Goal: Ask a question: Seek information or help from site administrators or community

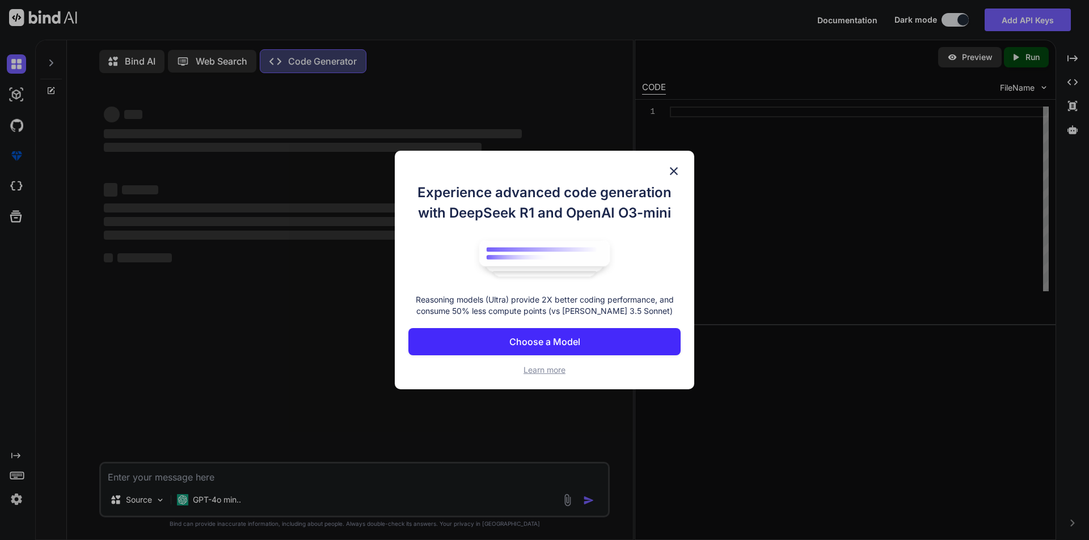
click at [671, 171] on img at bounding box center [674, 171] width 14 height 14
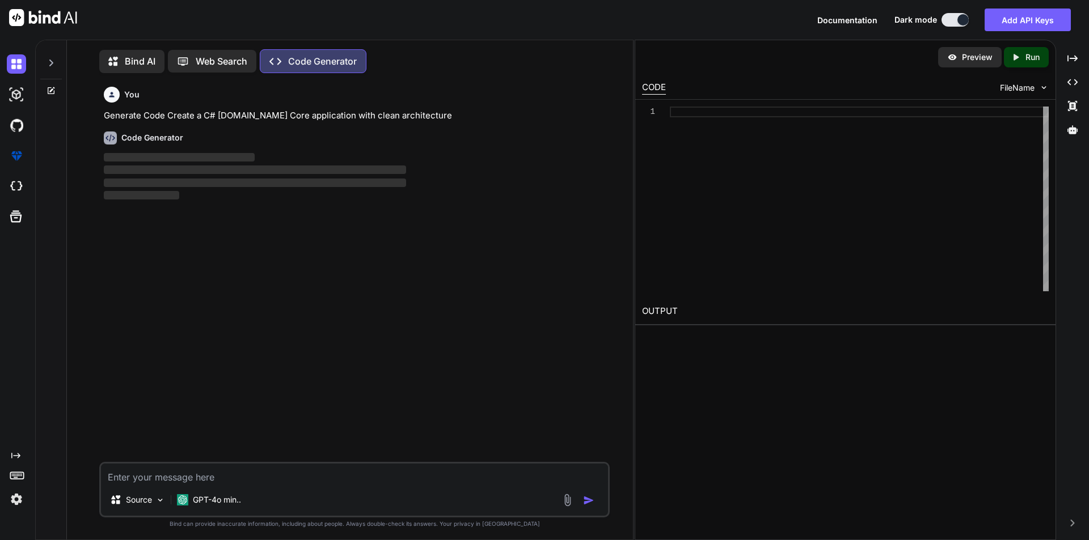
scroll to position [5, 0]
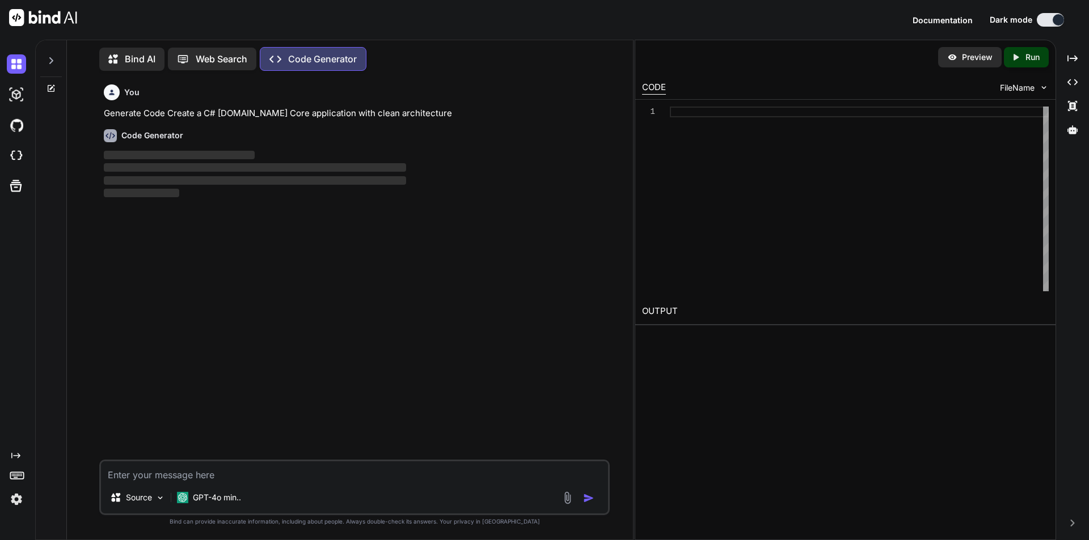
drag, startPoint x: 172, startPoint y: 484, endPoint x: 171, endPoint y: 469, distance: 14.8
click at [171, 484] on div "Source GPT-4o min.." at bounding box center [354, 488] width 510 height 56
click at [171, 469] on textarea at bounding box center [354, 472] width 507 height 20
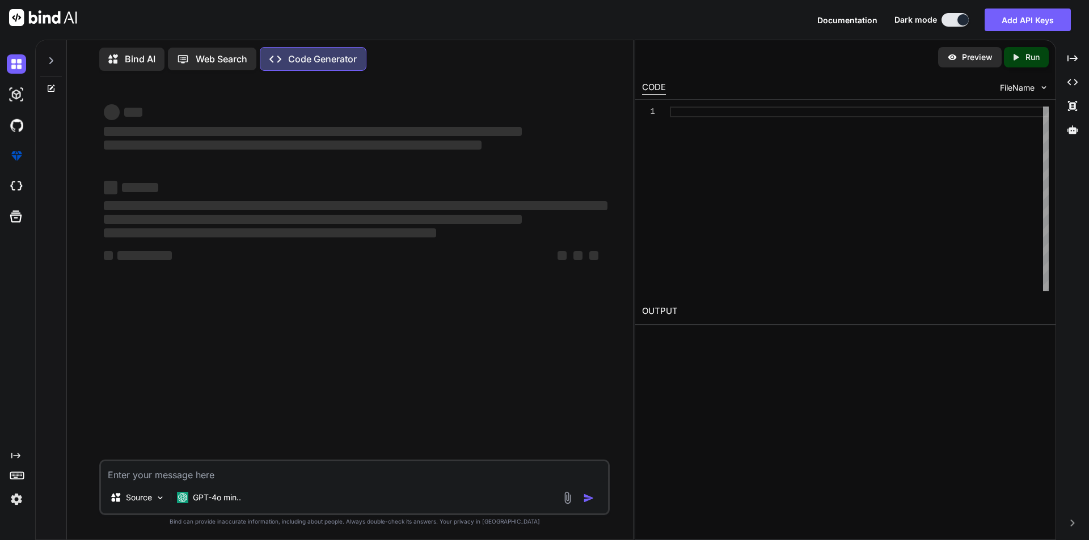
click at [186, 467] on textarea at bounding box center [354, 472] width 507 height 20
type textarea "x"
type textarea "USE [Ubacare-PHML-QA] GO /****** Object: StoredProcedure [dbo].[GetOrderDetails…"
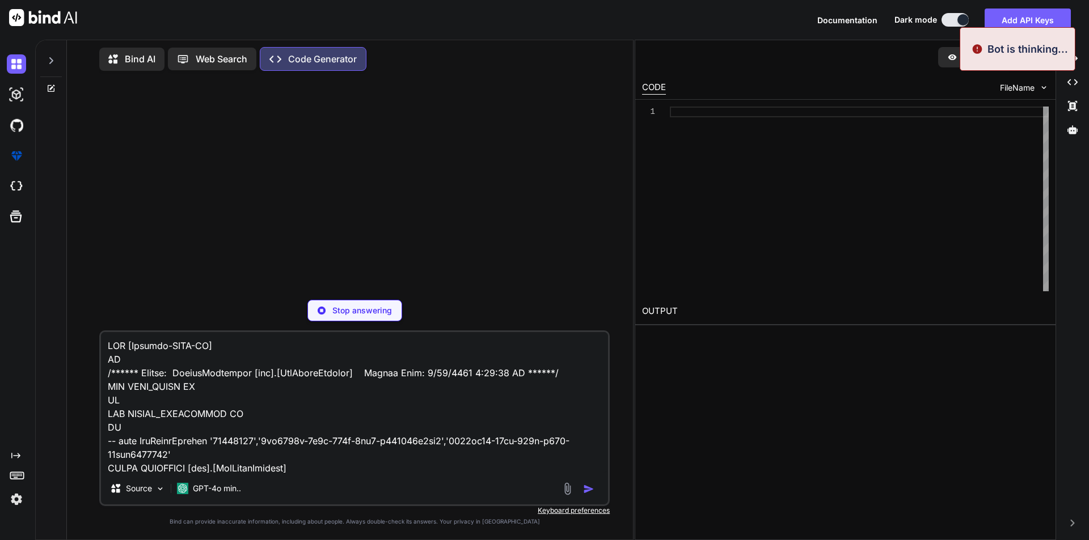
scroll to position [4955, 0]
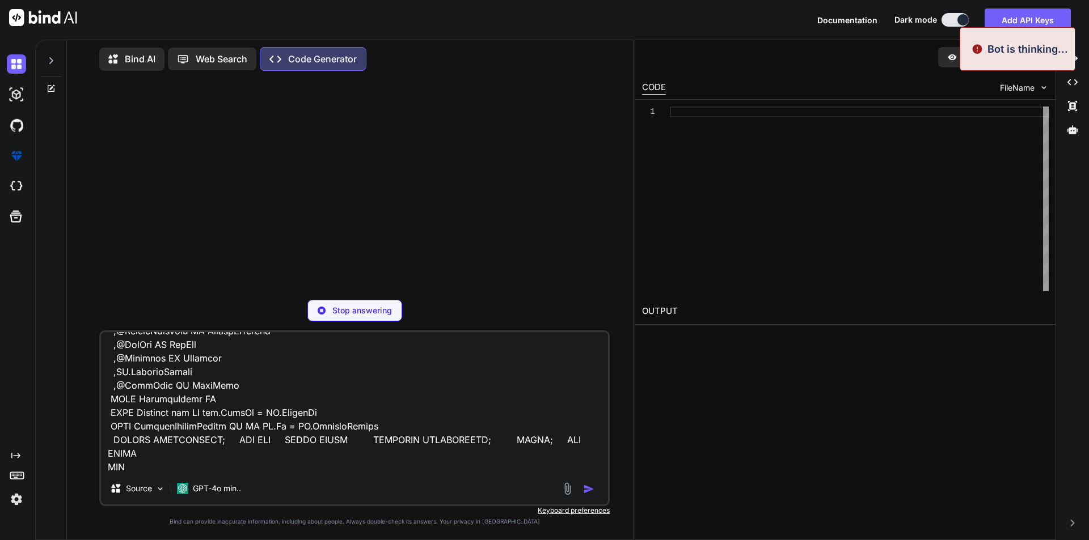
type textarea "x"
click at [180, 472] on textarea at bounding box center [354, 402] width 507 height 141
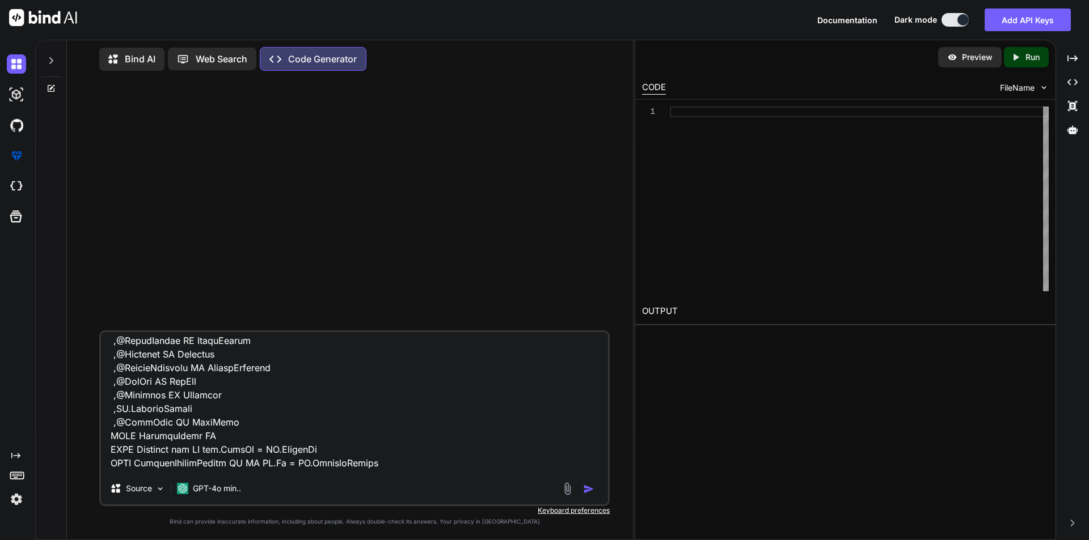
scroll to position [4956, 0]
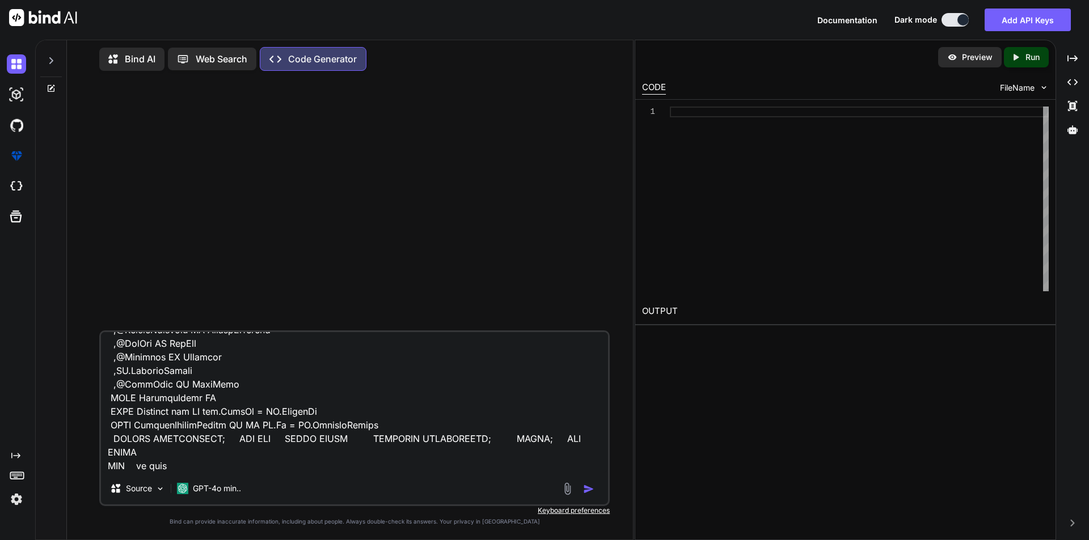
click at [198, 463] on textarea at bounding box center [354, 402] width 507 height 141
type textarea "USE [Ubacare-PHML-QA] GO /****** Object: StoredProcedure [dbo].[GetOrderDetails…"
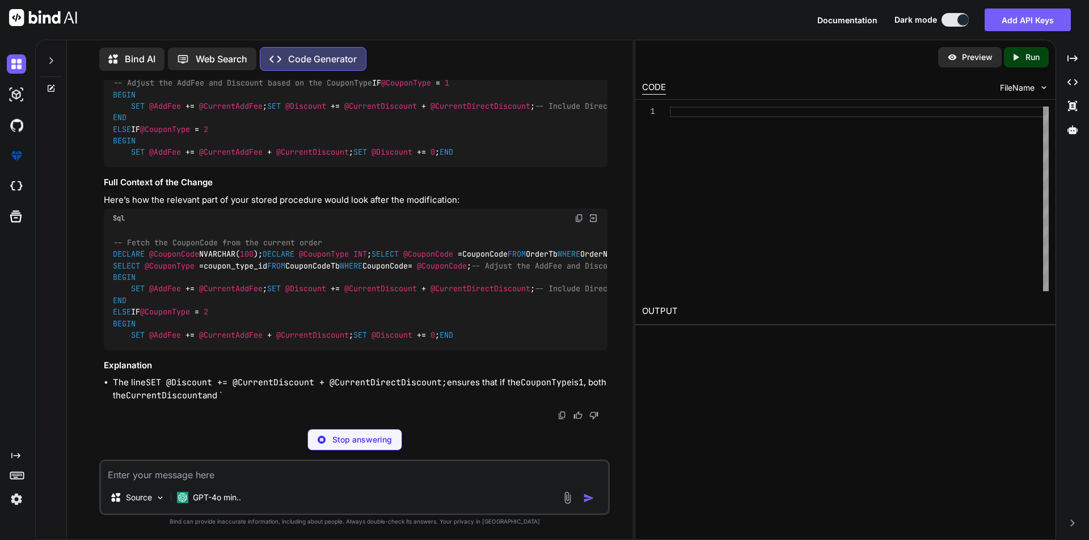
scroll to position [1464, 0]
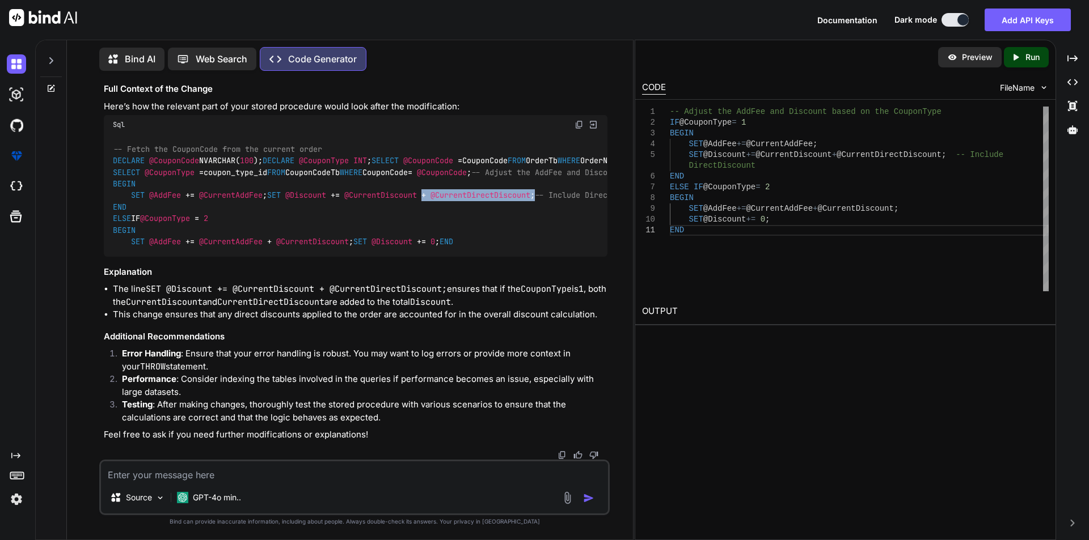
drag, startPoint x: 287, startPoint y: 267, endPoint x: 406, endPoint y: 267, distance: 118.5
click at [406, 248] on code "-- Fetch the CouponCode from the current order DECLARE @CouponCode NVARCHAR( 10…" at bounding box center [523, 195] width 821 height 104
click at [402, 257] on div "-- Fetch the CouponCode from the current order DECLARE @CouponCode NVARCHAR( 10…" at bounding box center [356, 195] width 504 height 122
drag, startPoint x: 404, startPoint y: 265, endPoint x: 288, endPoint y: 269, distance: 116.3
click at [288, 248] on code "-- Fetch the CouponCode from the current order DECLARE @CouponCode NVARCHAR( 10…" at bounding box center [523, 195] width 821 height 104
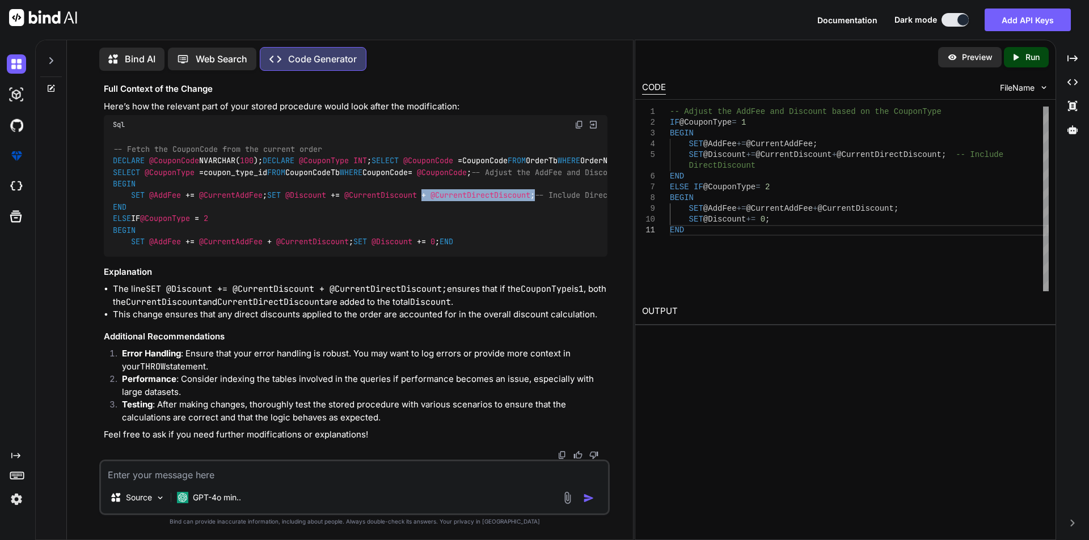
copy code "+ @CurrentDirectDiscount ;"
click at [309, 480] on textarea at bounding box center [354, 472] width 507 height 20
type textarea "in my procedure where we are store the direct discount"
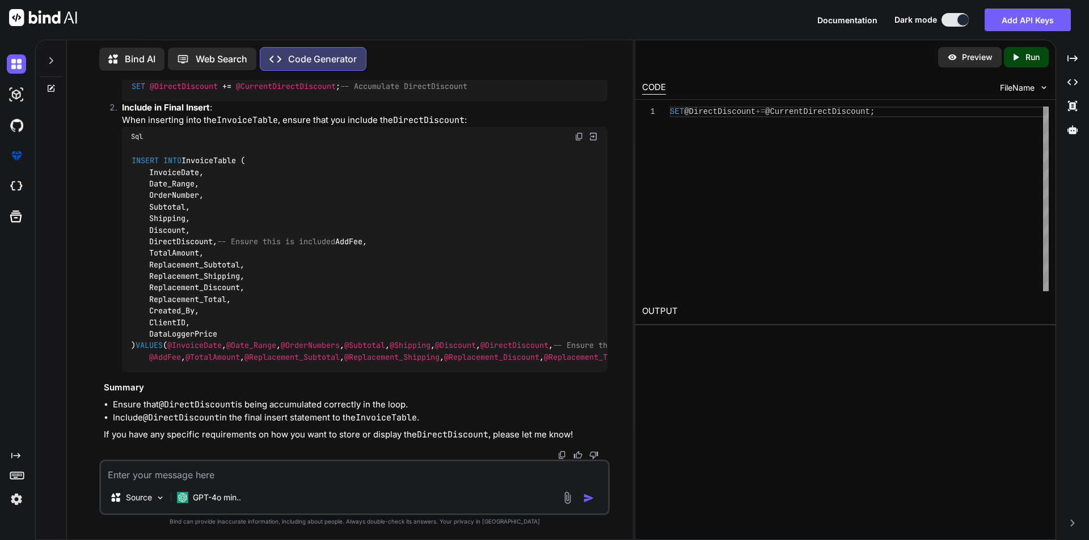
scroll to position [2336, 0]
click at [167, 249] on code "INSERT INTO InvoiceTable ( InvoiceDate, Date_Range, OrderNumber, Subtotal, Ship…" at bounding box center [462, 259] width 663 height 208
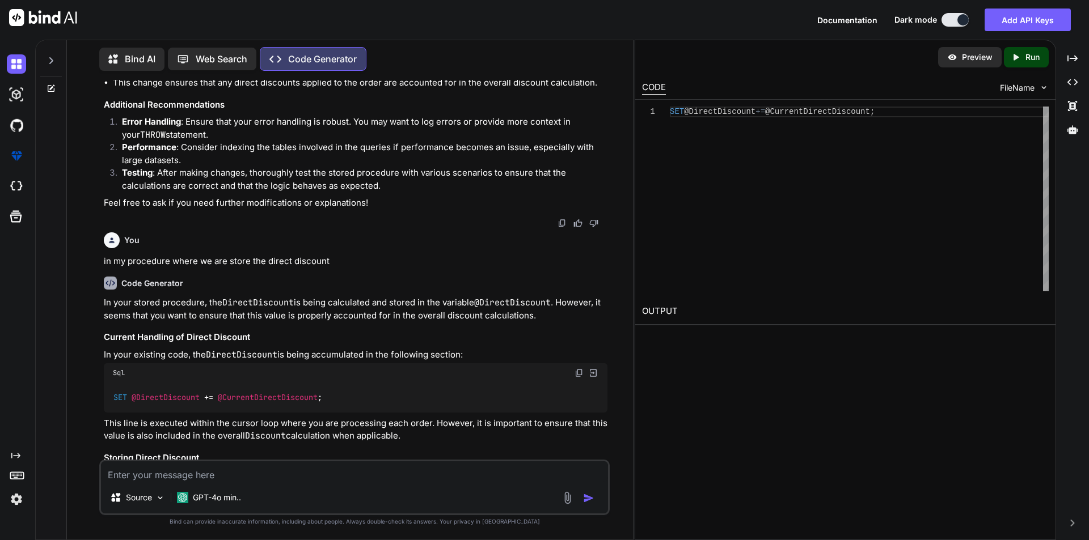
scroll to position [1530, 0]
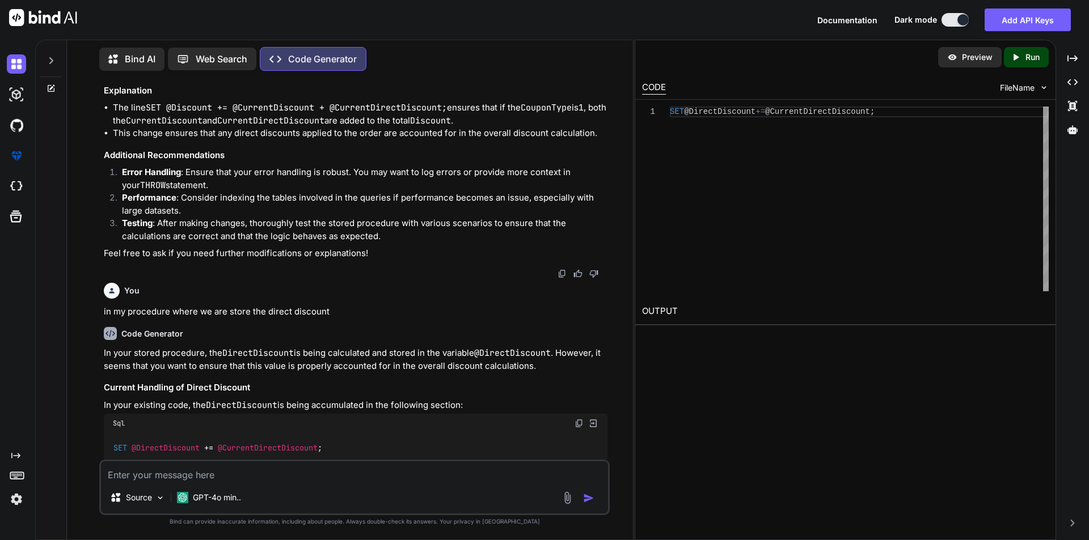
click at [189, 480] on textarea at bounding box center [354, 472] width 507 height 20
click at [319, 65] on span "@CurrentDiscount" at bounding box center [312, 60] width 73 height 10
click at [166, 477] on textarea "if the order have coupon" at bounding box center [354, 472] width 507 height 20
click at [370, 471] on textarea "if the order have coupon" at bounding box center [354, 472] width 507 height 20
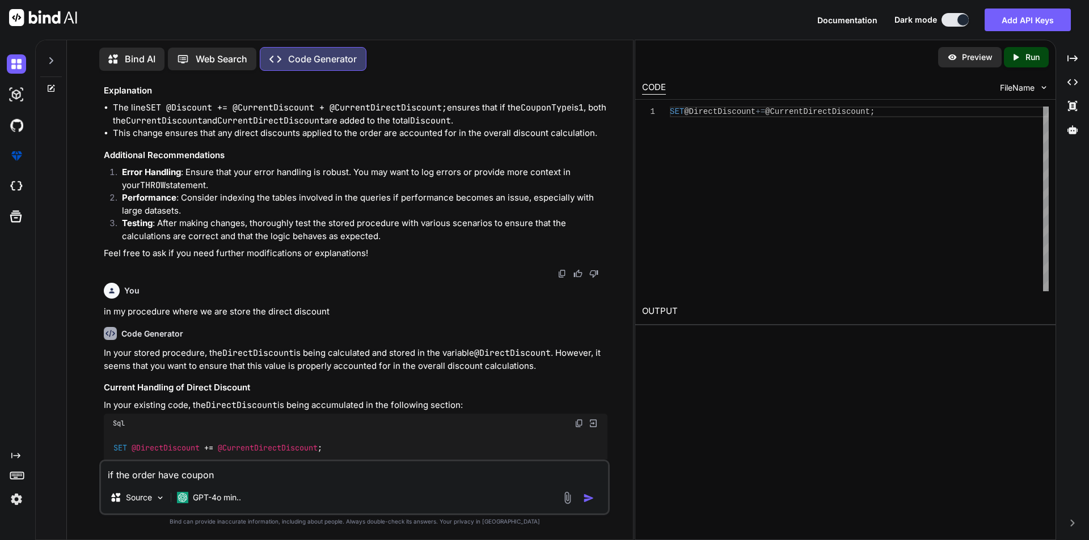
drag, startPoint x: 370, startPoint y: 471, endPoint x: 0, endPoint y: 466, distance: 369.7
click at [0, 466] on div "Created with Pixso. Bind AI Web Search Created with Pixso. Code Generator You C…" at bounding box center [544, 290] width 1089 height 501
paste textarea "USE [Ubacare-PHML-QA] GO /****** Object: StoredProcedure [dbo].[InvoiceTemplate…"
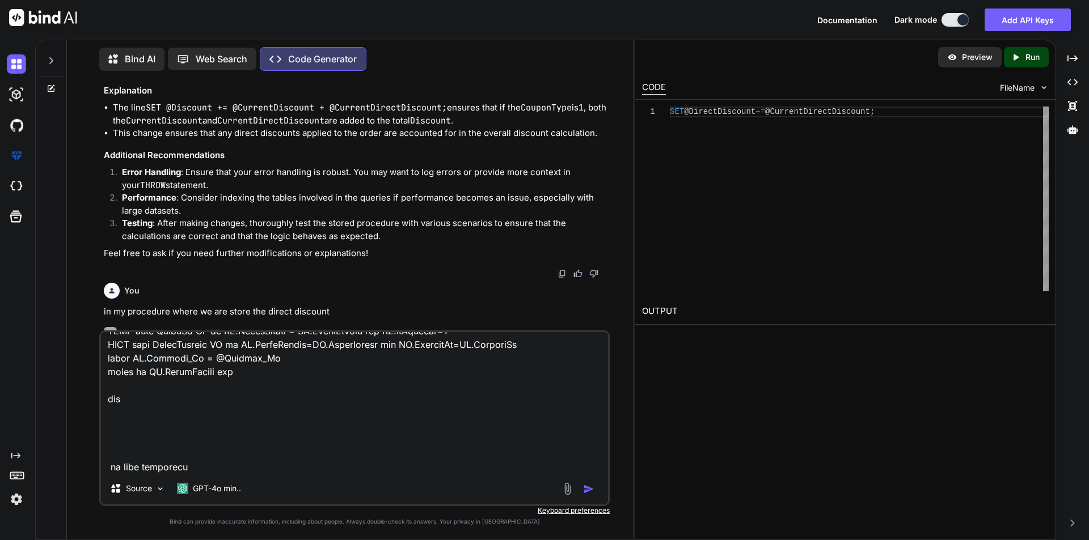
click at [213, 417] on textarea at bounding box center [354, 402] width 507 height 141
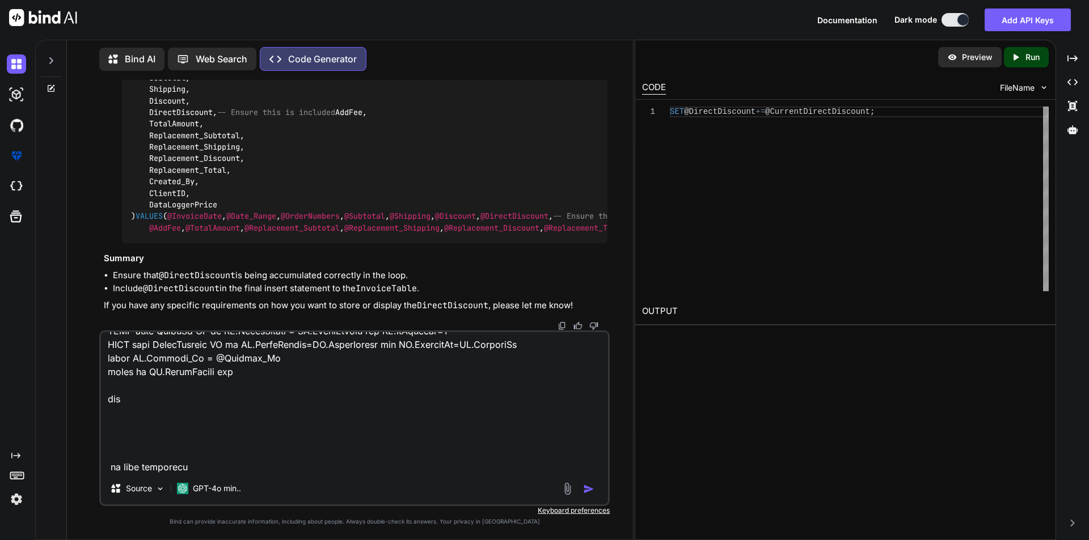
scroll to position [2396, 0]
click at [193, 469] on textarea at bounding box center [354, 402] width 507 height 141
paste textarea "ISNULL(CAST( CASE WHEN [DOMAIN_NAME]_type_id = 1 THEN [DOMAIN_NAME] WHEN [DOMAI…"
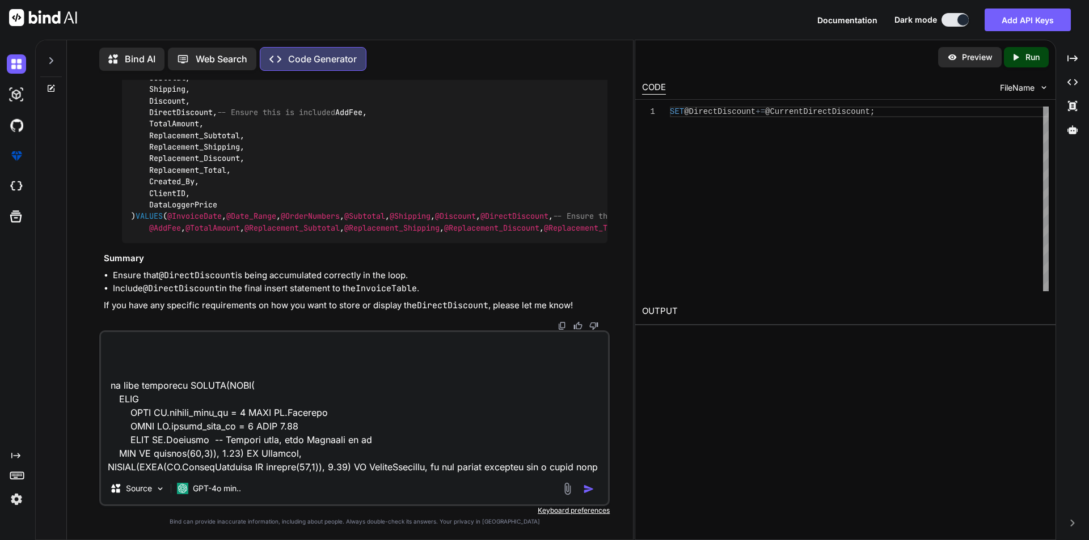
scroll to position [2110, 0]
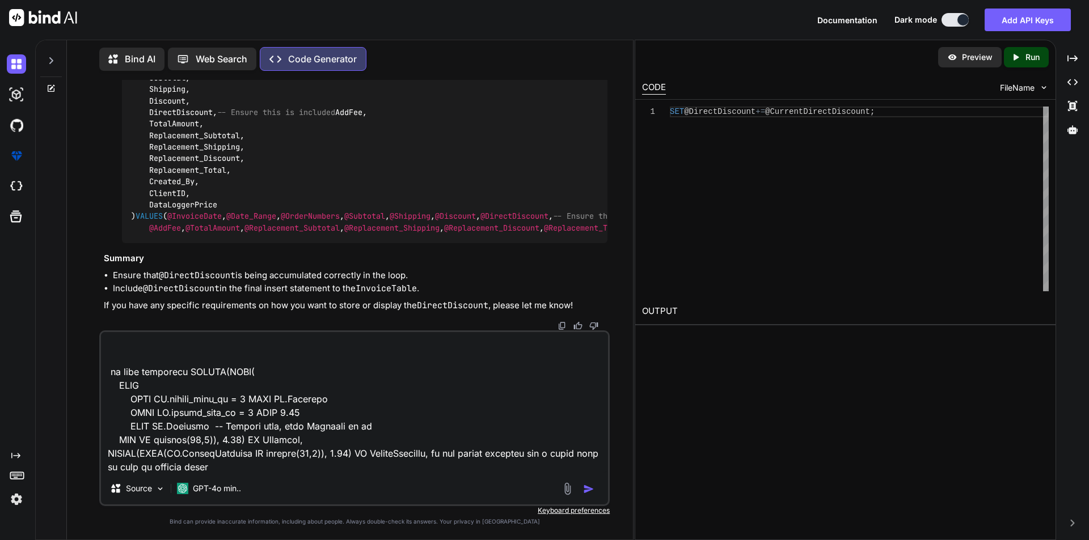
type textarea "USE [Ubacare-PHML-QA] GO /****** Object: StoredProcedure [dbo].[InvoiceTemplate…"
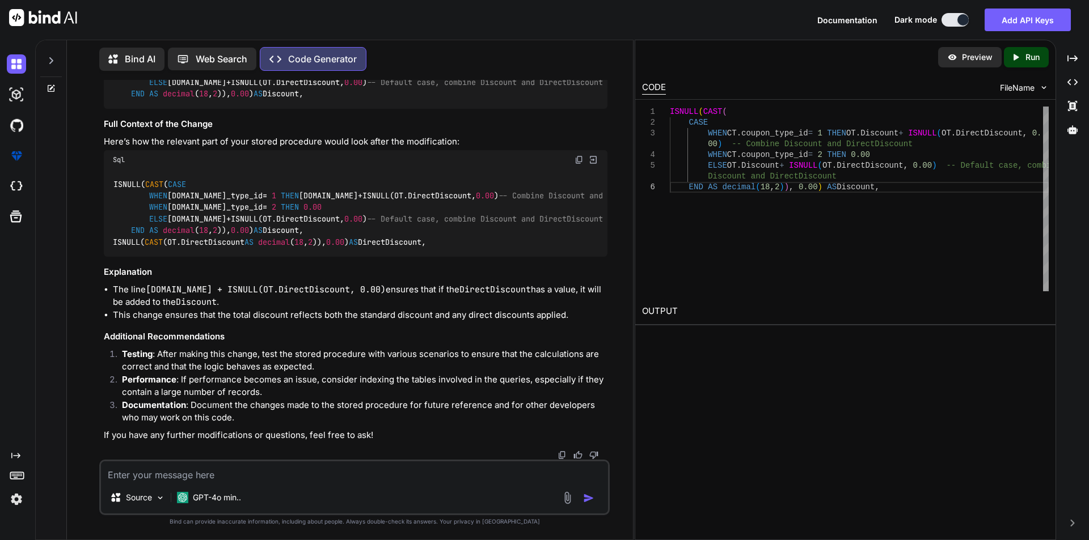
scroll to position [3658, 0]
drag, startPoint x: 331, startPoint y: 338, endPoint x: 90, endPoint y: 281, distance: 247.0
click at [90, 281] on div "You Code Generator To ensure that the DirectDiscount is also included in the ov…" at bounding box center [354, 310] width 557 height 460
click at [341, 257] on div "ISNULL( CAST ( CASE WHEN [DOMAIN_NAME]_type_id = 1 THEN [DOMAIN_NAME] + ISNULL(…" at bounding box center [356, 213] width 504 height 87
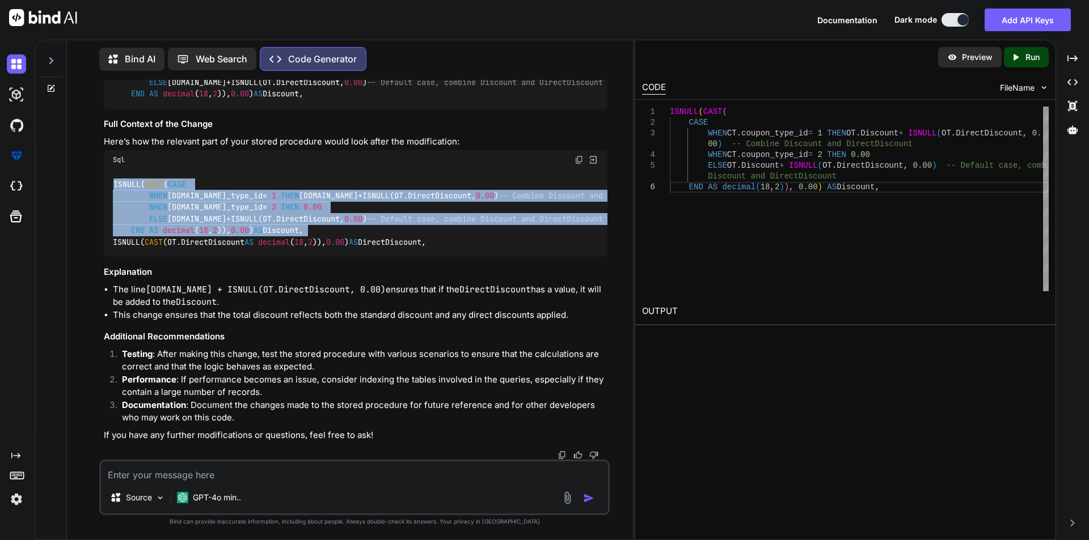
drag, startPoint x: 324, startPoint y: 317, endPoint x: 83, endPoint y: 257, distance: 247.8
click at [83, 257] on div "You Code Generator To ensure that the DirectDiscount is also included in the ov…" at bounding box center [354, 310] width 557 height 460
copy code "ISNULL( CAST ( CASE WHEN [DOMAIN_NAME]_type_id = 1 THEN [DOMAIN_NAME] + ISNULL(…"
click at [218, 473] on textarea at bounding box center [354, 472] width 507 height 20
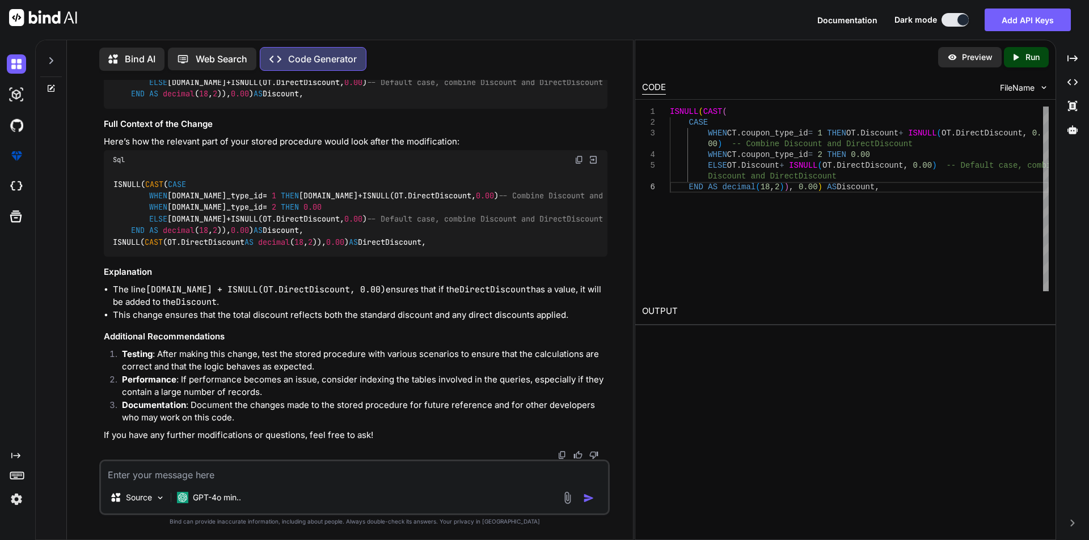
paste textarea "IF @CouponType = 1 BEGIN SET @AddFee += @CurrentAddFee; SET @Discount += @Curre…"
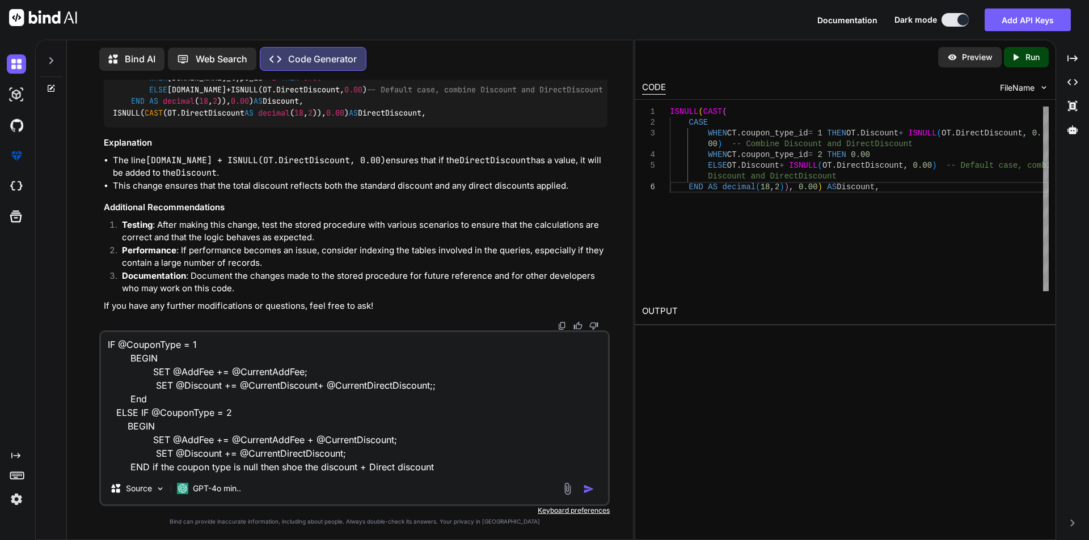
type textarea "IF @CouponType = 1 BEGIN SET @AddFee += @CurrentAddFee; SET @Discount += @Curre…"
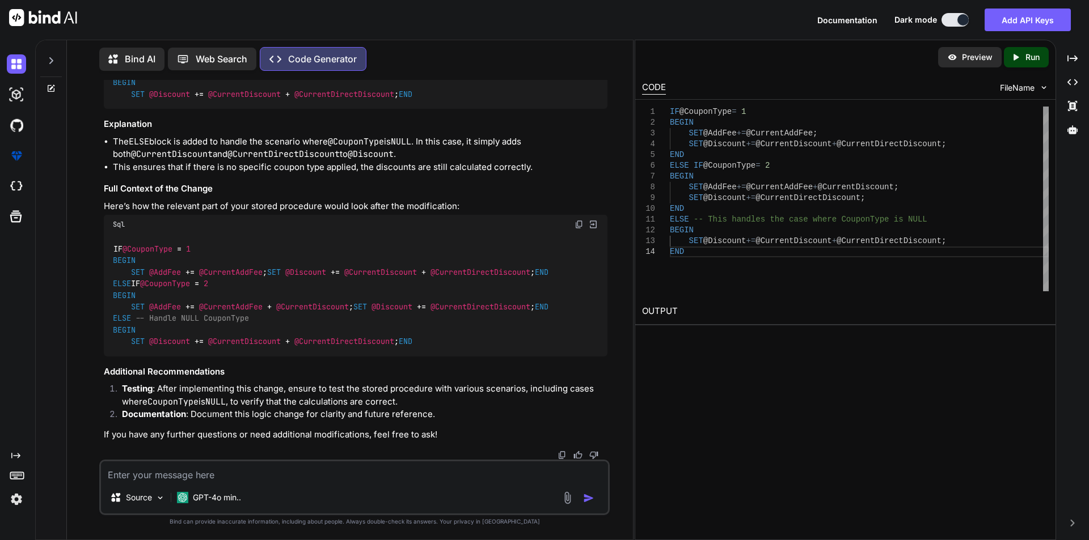
scroll to position [4460, 0]
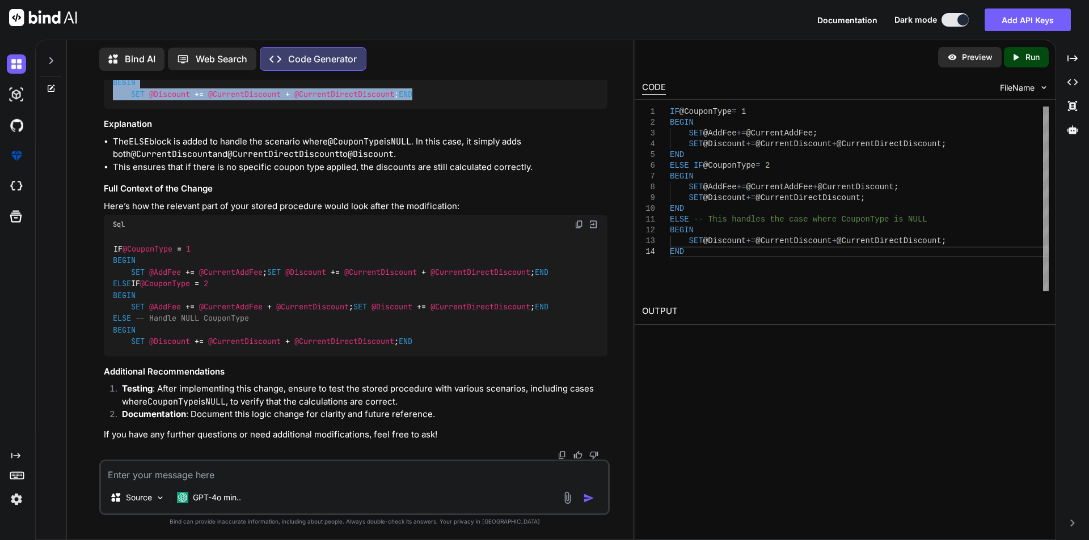
drag, startPoint x: 112, startPoint y: 229, endPoint x: 138, endPoint y: 260, distance: 40.3
click at [138, 109] on div "IF @CouponType = 1 BEGIN SET @AddFee + = @CurrentAddFee ; SET @Discount + = @Cu…" at bounding box center [356, 48] width 504 height 122
click at [249, 109] on div "IF @CouponType = 1 BEGIN SET @AddFee + = @CurrentAddFee ; SET @Discount + = @Cu…" at bounding box center [356, 48] width 504 height 122
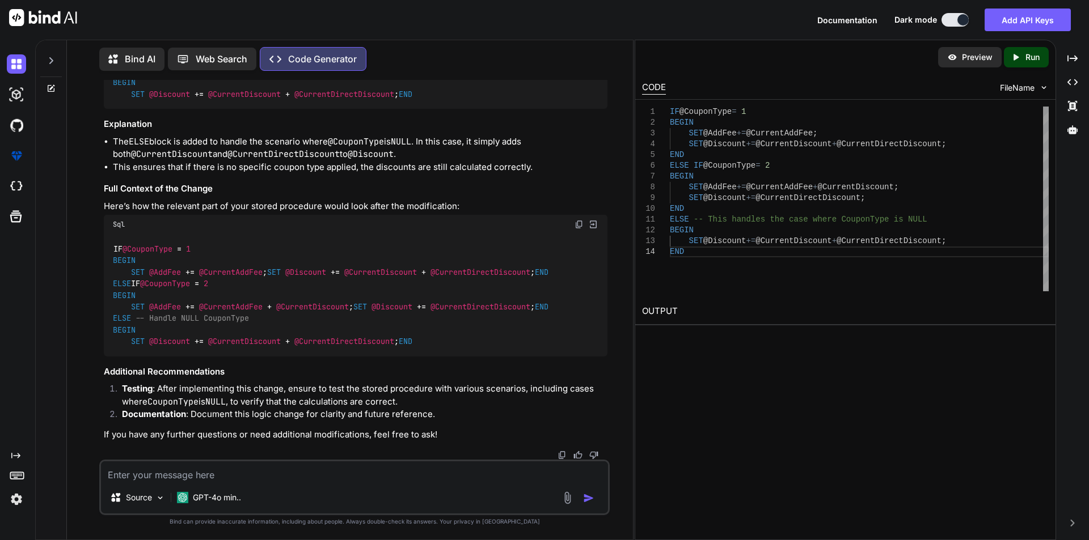
click at [237, 99] on span "@CurrentDiscount" at bounding box center [244, 94] width 73 height 10
click at [339, 109] on div "IF @CouponType = 1 BEGIN SET @AddFee + = @CurrentAddFee ; SET @Discount + = @Cu…" at bounding box center [356, 48] width 504 height 122
click at [339, 99] on span "@CurrentDirectDiscount" at bounding box center [344, 94] width 100 height 10
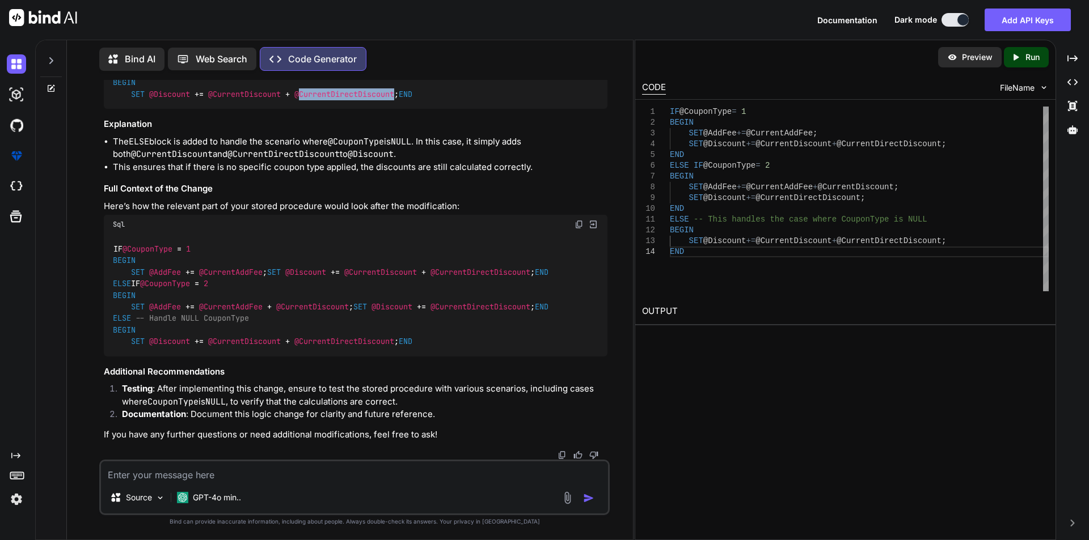
click at [339, 99] on span "@CurrentDirectDiscount" at bounding box center [344, 94] width 100 height 10
drag, startPoint x: 111, startPoint y: 228, endPoint x: 141, endPoint y: 259, distance: 42.9
click at [141, 109] on div "IF @CouponType = 1 BEGIN SET @AddFee + = @CurrentAddFee ; SET @Discount + = @Cu…" at bounding box center [356, 48] width 504 height 122
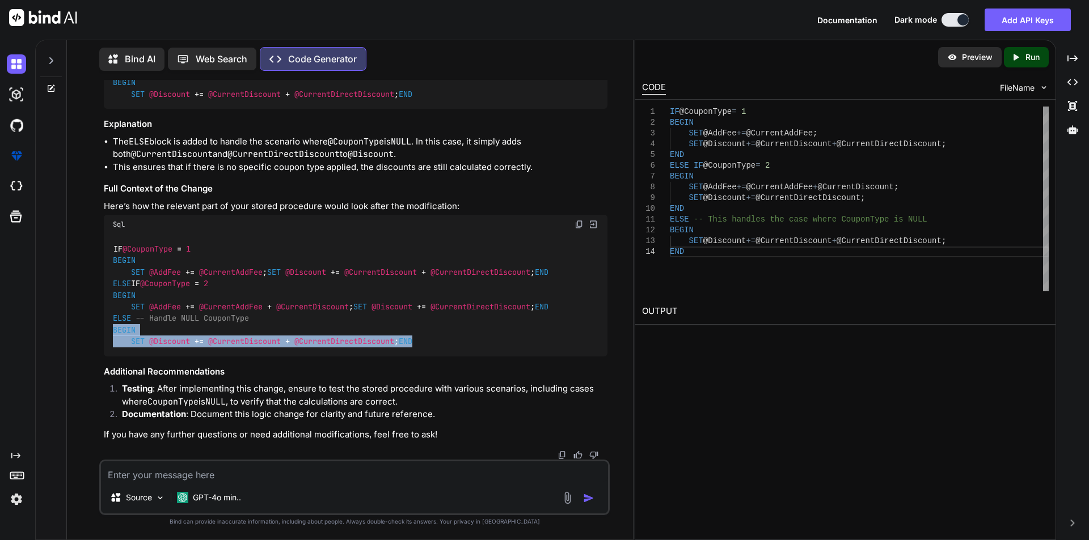
drag, startPoint x: 121, startPoint y: 321, endPoint x: 145, endPoint y: 346, distance: 35.3
click at [145, 346] on div "IF @CouponType = 1 BEGIN SET @AddFee + = @CurrentAddFee ; SET @Discount + = @Cu…" at bounding box center [356, 295] width 504 height 122
copy code "BEGIN SET @Discount + = @CurrentDiscount + @CurrentDirectDiscount ; END"
click at [146, 480] on textarea at bounding box center [354, 472] width 507 height 20
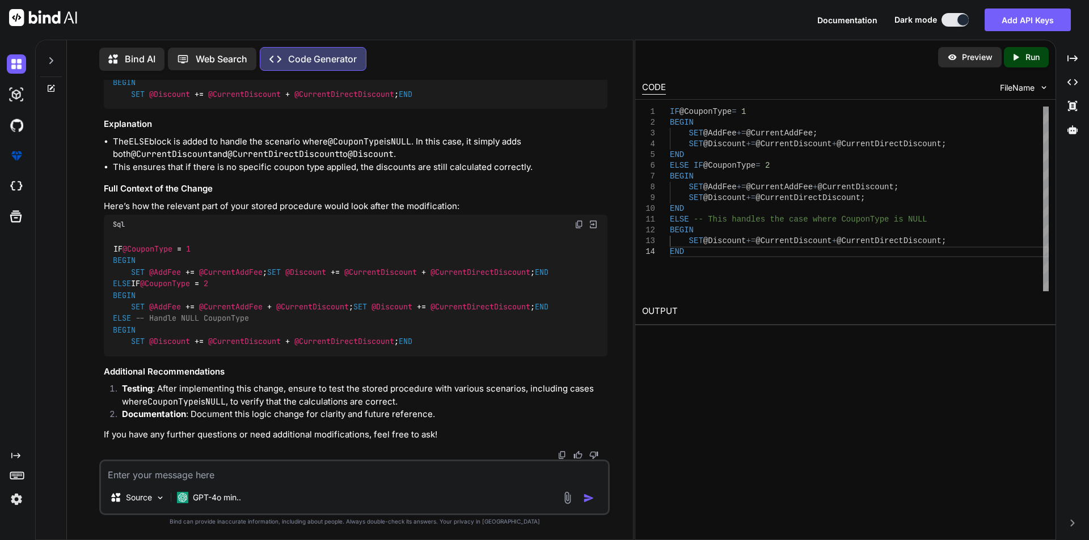
paste textarea "ISNULL(CAST( CASE WHEN [DOMAIN_NAME]_type_id = 1 THEN [DOMAIN_NAME] -- Keep Dis…"
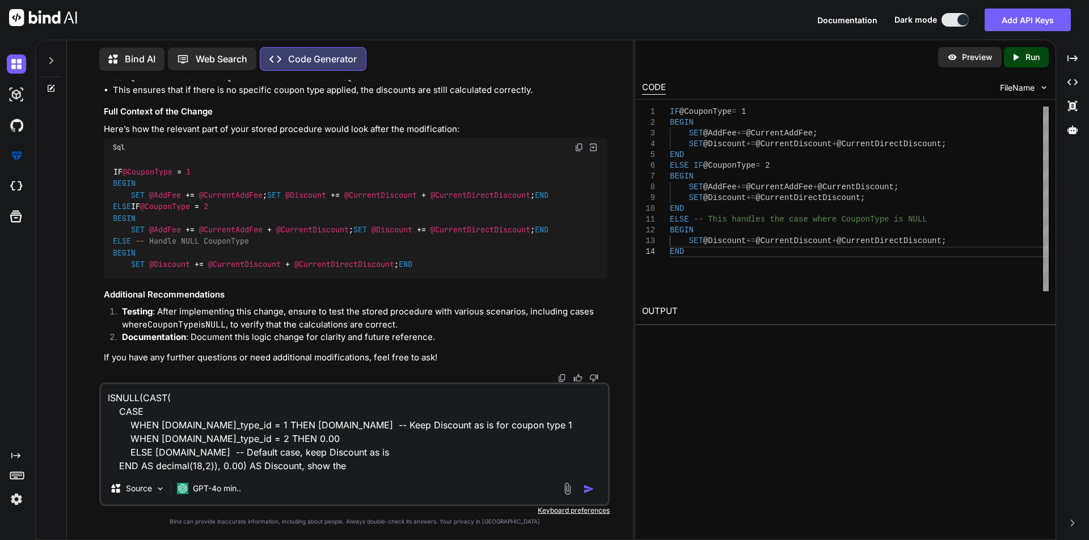
paste textarea "CAST([DOMAIN_NAME] as decimal(18,2)) AS FinalDiscount,"
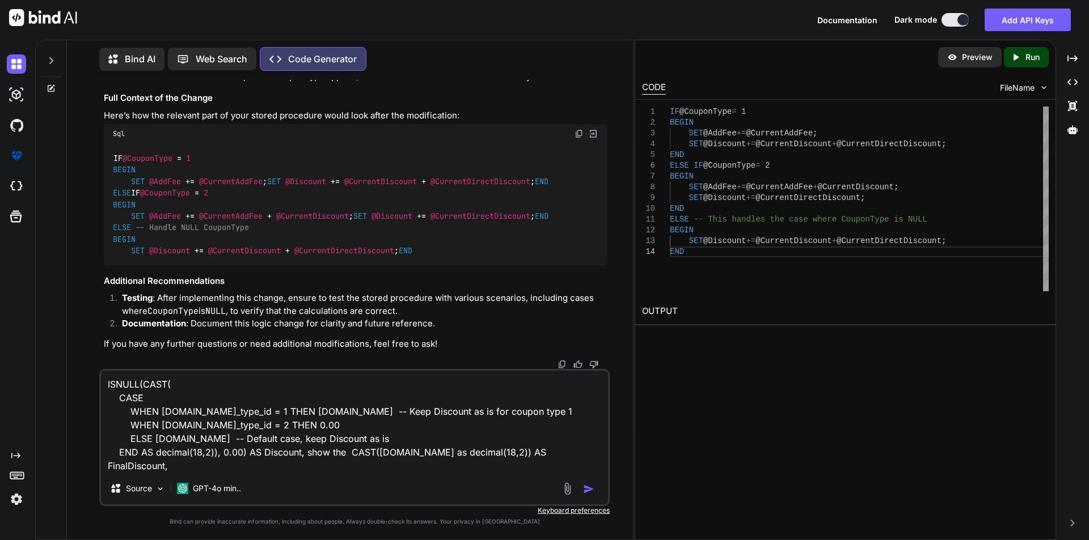
type textarea "ISNULL(CAST( CASE WHEN [DOMAIN_NAME]_type_id = 1 THEN [DOMAIN_NAME] -- Keep Dis…"
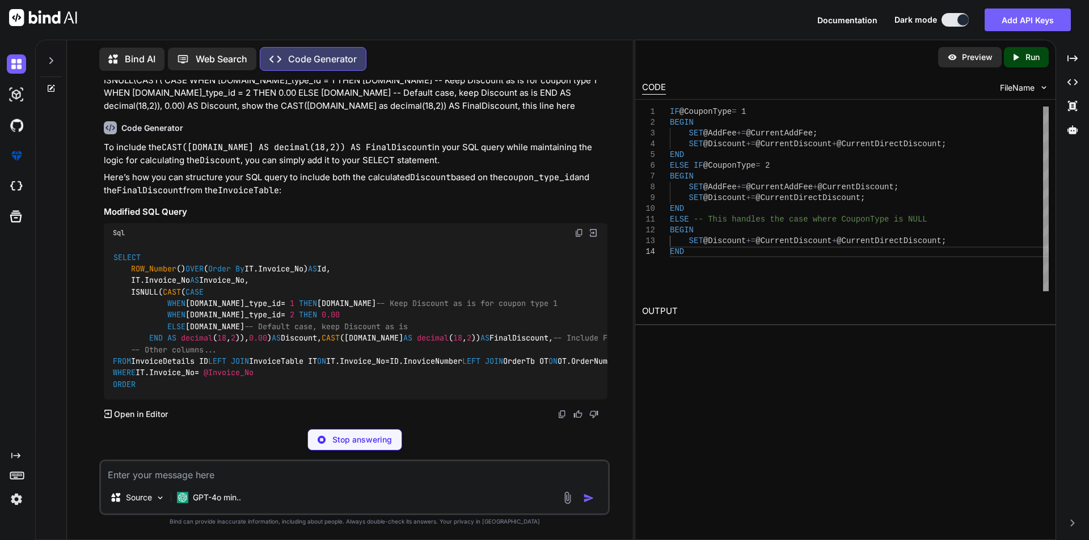
scroll to position [5215, 0]
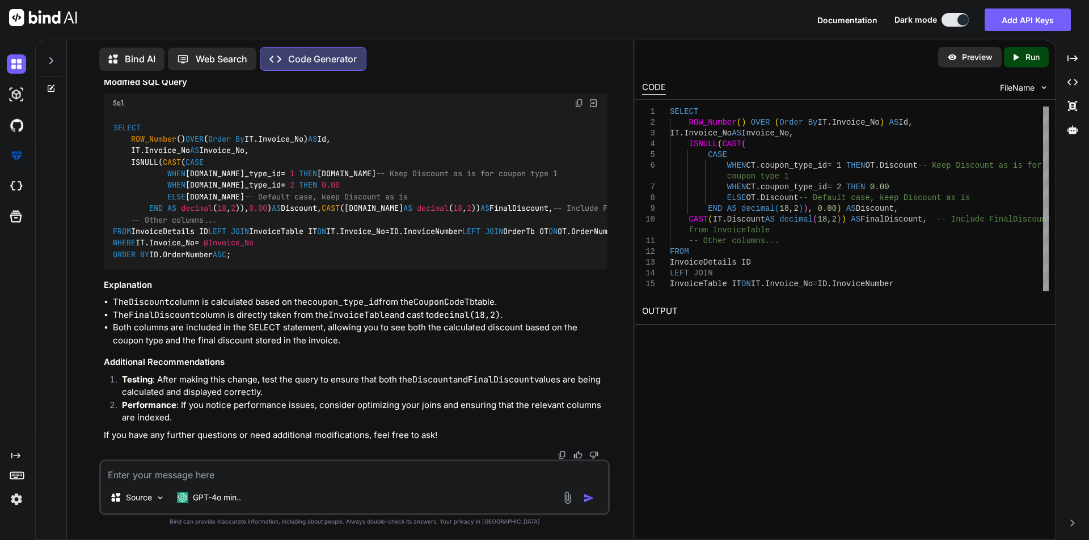
drag, startPoint x: 127, startPoint y: 246, endPoint x: 156, endPoint y: 244, distance: 29.0
click at [156, 244] on code "SELECT ROW_Number () OVER ( Order By IT.Invoice_No) AS Id, IT.Invoice_No AS Inv…" at bounding box center [560, 191] width 894 height 139
click at [335, 200] on code "SELECT ROW_Number () OVER ( Order By IT.Invoice_No) AS Id, IT.Invoice_No AS Inv…" at bounding box center [560, 191] width 894 height 139
drag, startPoint x: 335, startPoint y: 200, endPoint x: 340, endPoint y: 203, distance: 6.1
click at [337, 201] on code "SELECT ROW_Number () OVER ( Order By IT.Invoice_No) AS Id, IT.Invoice_No AS Inv…" at bounding box center [560, 191] width 894 height 139
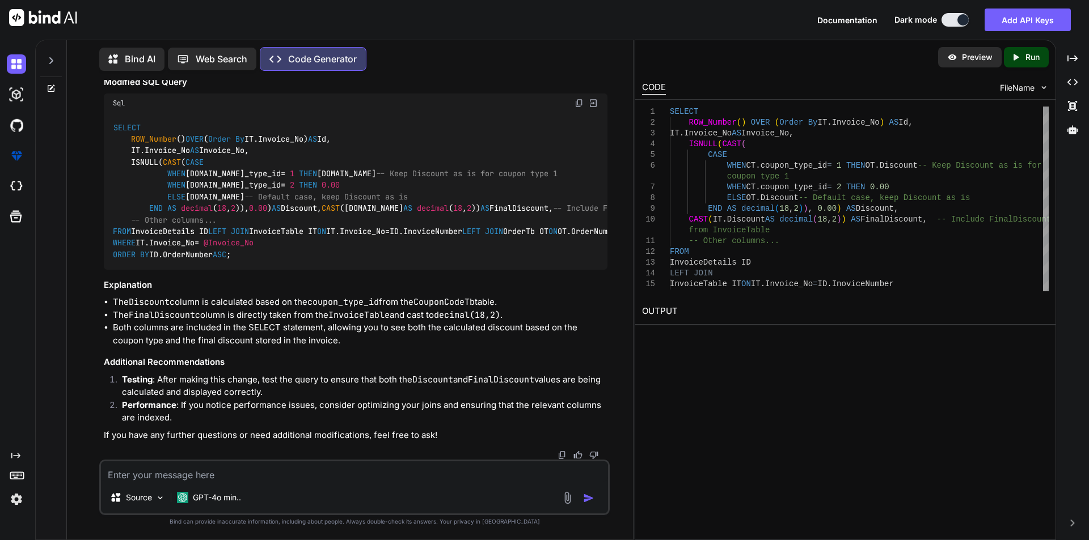
click at [360, 263] on div "SELECT ROW_Number () OVER ( Order By IT.Invoice_No) AS Id, IT.Invoice_No AS Inv…" at bounding box center [356, 191] width 504 height 157
click at [317, 235] on code "SELECT ROW_Number () OVER ( Order By IT.Invoice_No) AS Id, IT.Invoice_No AS Inv…" at bounding box center [560, 191] width 894 height 139
click at [316, 235] on code "SELECT ROW_Number () OVER ( Order By IT.Invoice_No) AS Id, IT.Invoice_No AS Inv…" at bounding box center [560, 191] width 894 height 139
click at [357, 196] on code "SELECT ROW_Number () OVER ( Order By IT.Invoice_No) AS Id, IT.Invoice_No AS Inv…" at bounding box center [560, 191] width 894 height 139
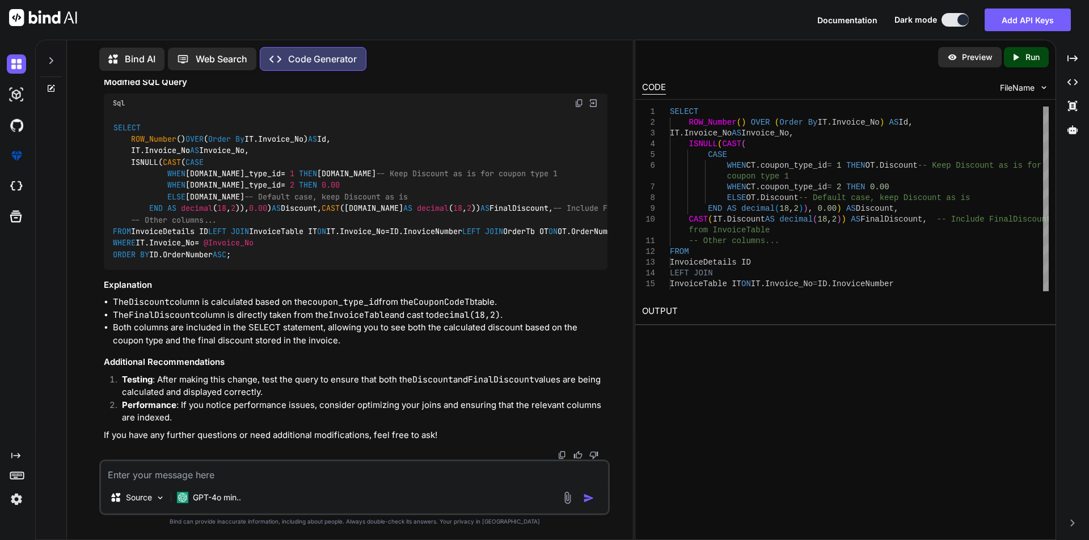
click at [323, 247] on code "SELECT ROW_Number () OVER ( Order By IT.Invoice_No) AS Id, IT.Invoice_No AS Inv…" at bounding box center [560, 191] width 894 height 139
drag, startPoint x: 323, startPoint y: 247, endPoint x: 380, endPoint y: 264, distance: 59.7
click at [325, 249] on code "SELECT ROW_Number () OVER ( Order By IT.Invoice_No) AS Id, IT.Invoice_No AS Inv…" at bounding box center [560, 191] width 894 height 139
click at [143, 479] on textarea at bounding box center [354, 472] width 507 height 20
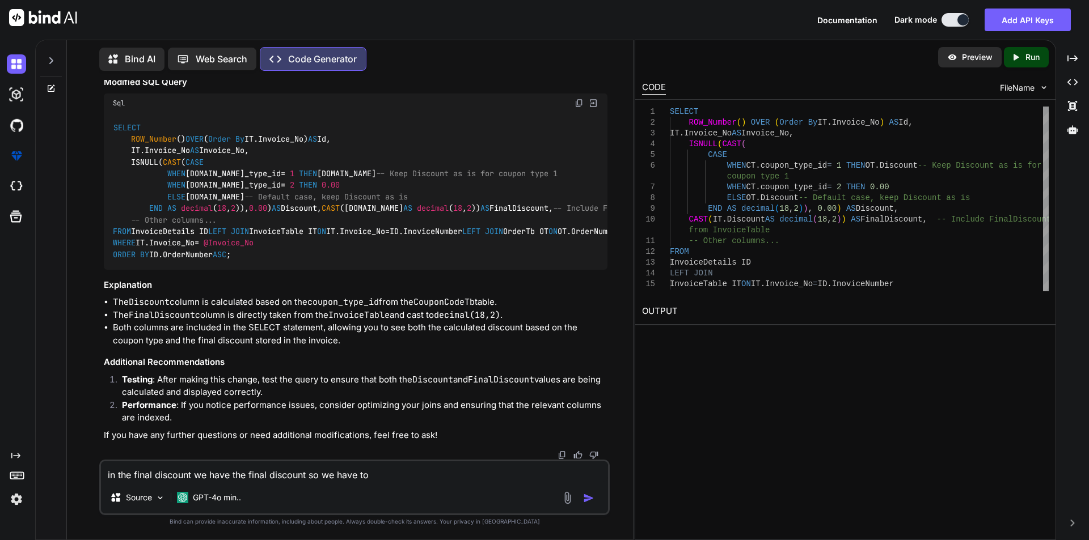
drag, startPoint x: 127, startPoint y: 136, endPoint x: 354, endPoint y: 196, distance: 235.2
click at [354, 196] on div "SELECT ROW_Number () OVER ( Order By IT.Invoice_No) AS Id, IT.Invoice_No AS Inv…" at bounding box center [356, 191] width 504 height 157
copy code "ISNULL( CAST ( CASE WHEN [DOMAIN_NAME]_type_id = 1 THEN [DOMAIN_NAME] -- Keep D…"
drag, startPoint x: 376, startPoint y: 477, endPoint x: 395, endPoint y: 484, distance: 20.4
click at [377, 477] on textarea "in the final discount we have the final discount so we have to" at bounding box center [354, 472] width 507 height 20
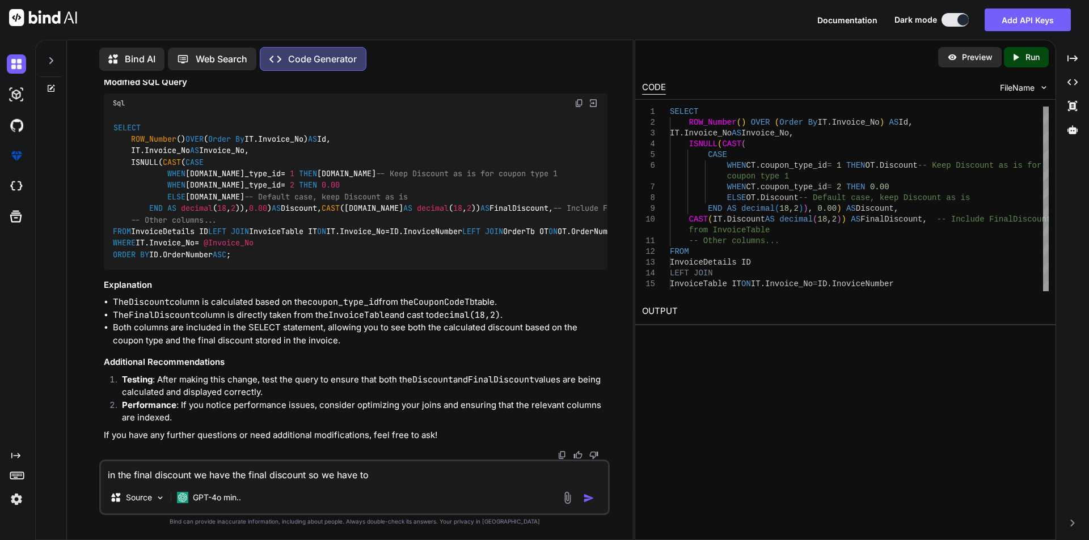
paste textarea "ISNULL(CAST( CASE WHEN [DOMAIN_NAME]_type_id = 1 THEN [DOMAIN_NAME] -- Keep Dis…"
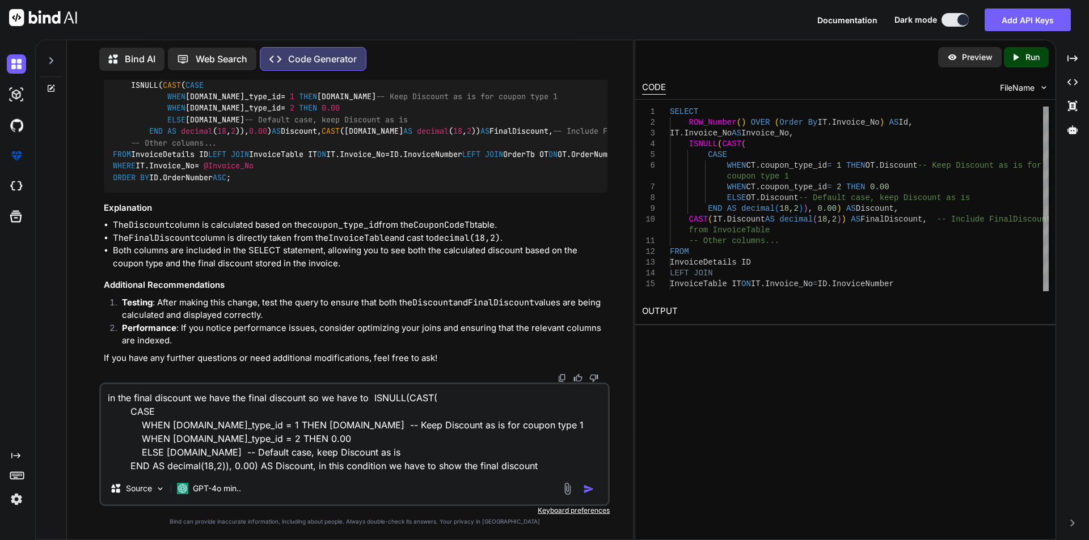
type textarea "in the final discount we have the final discount so we have to ISNULL(CAST( CAS…"
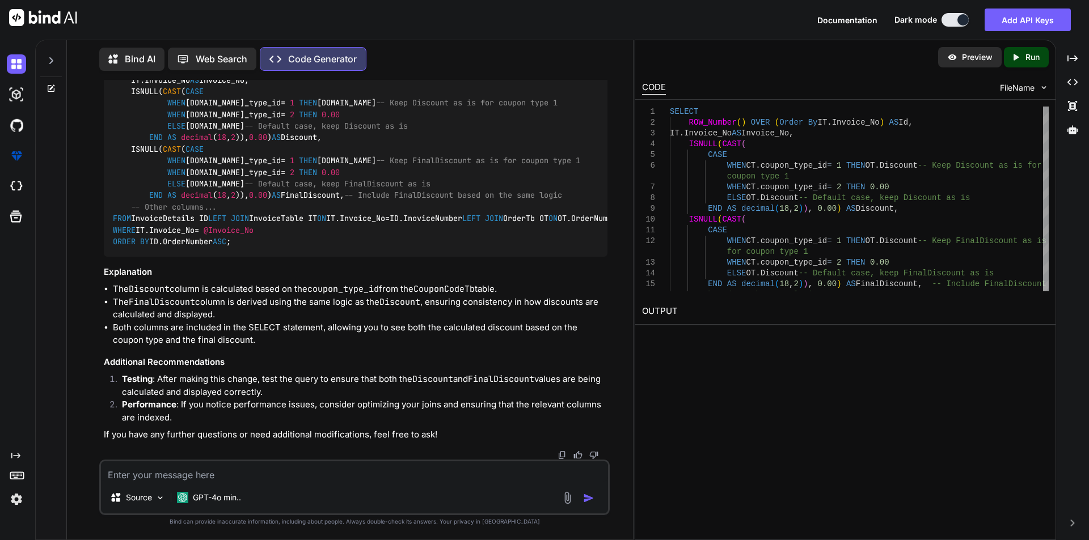
scroll to position [5796, 0]
click at [339, 248] on code "SELECT ROW_Number () OVER ( Order By IT.Invoice_No) AS Id, IT.Invoice_No AS Inv…" at bounding box center [560, 149] width 894 height 197
click at [366, 248] on code "SELECT ROW_Number () OVER ( Order By IT.Invoice_No) AS Id, IT.Invoice_No AS Inv…" at bounding box center [560, 149] width 894 height 197
click at [369, 248] on code "SELECT ROW_Number () OVER ( Order By IT.Invoice_No) AS Id, IT.Invoice_No AS Inv…" at bounding box center [560, 149] width 894 height 197
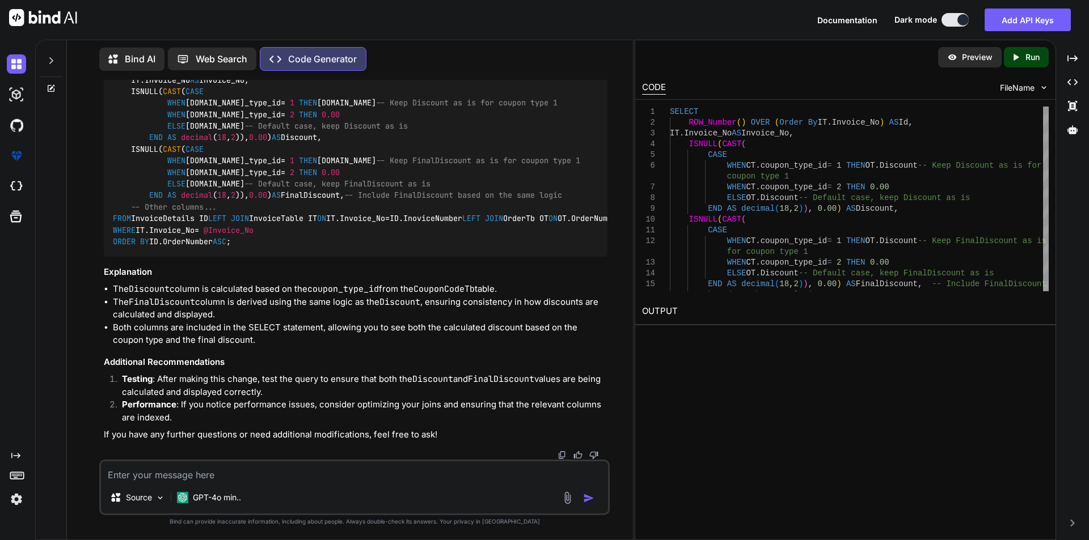
scroll to position [5963, 0]
drag, startPoint x: 316, startPoint y: 215, endPoint x: 368, endPoint y: 217, distance: 51.6
click at [368, 217] on code "SELECT ROW_Number () OVER ( Order By IT.Invoice_No) AS Id, IT.Invoice_No AS Inv…" at bounding box center [560, 149] width 894 height 197
copy code "[DOMAIN_NAME]"
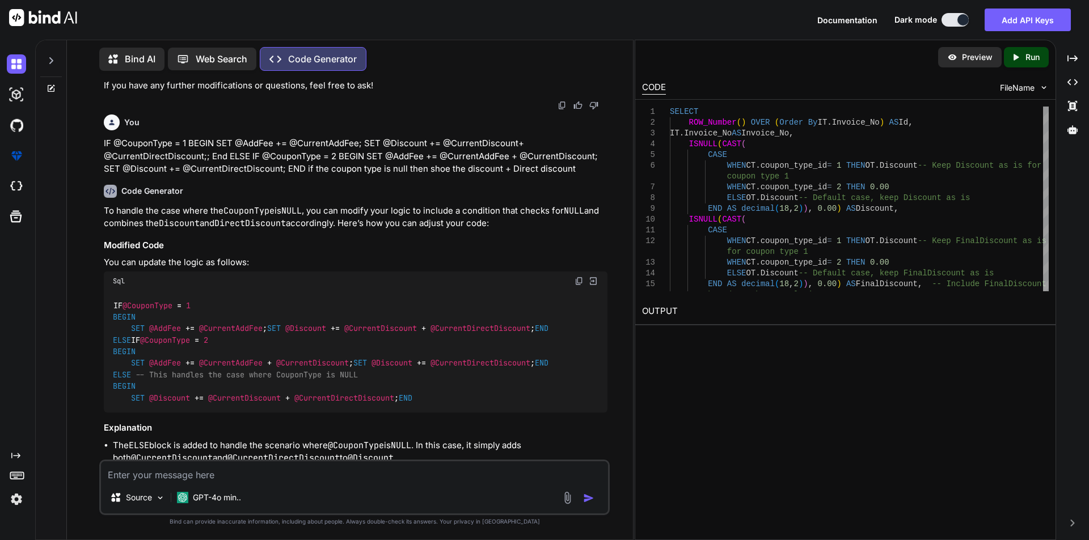
scroll to position [3808, 0]
drag, startPoint x: 362, startPoint y: 297, endPoint x: 508, endPoint y: 299, distance: 145.7
drag, startPoint x: 114, startPoint y: 278, endPoint x: 328, endPoint y: 337, distance: 222.3
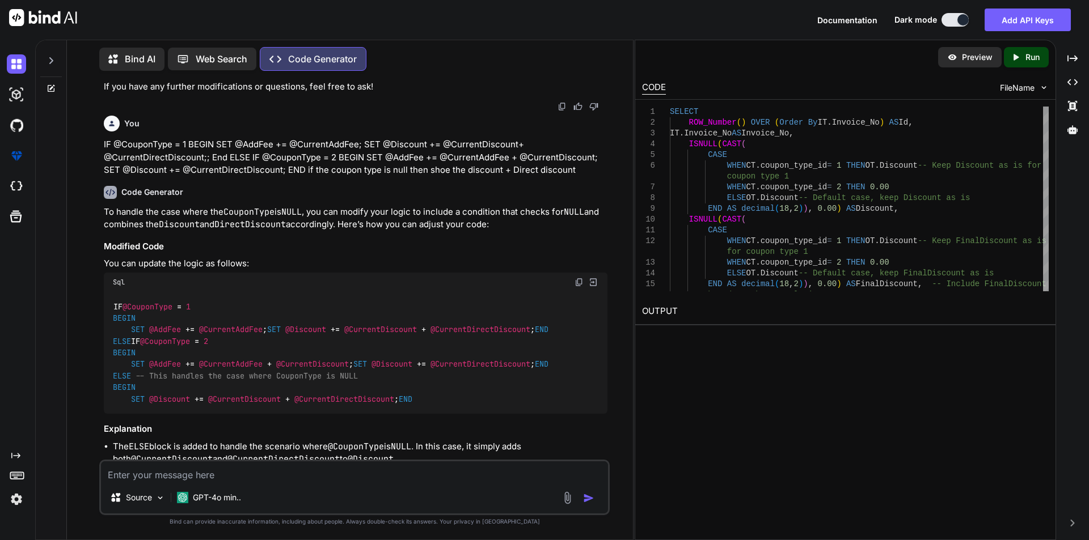
copy code "ISNULL( CAST ( CASE WHEN [DOMAIN_NAME]_type_id = 1 THEN [DOMAIN_NAME] + ISNULL(…"
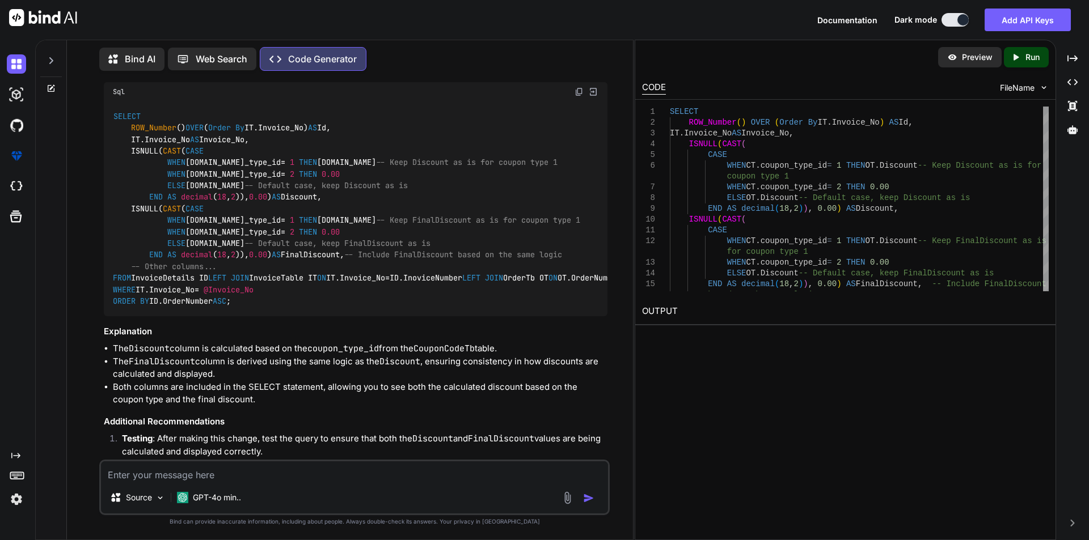
scroll to position [5226, 0]
